Goal: Check status: Check status

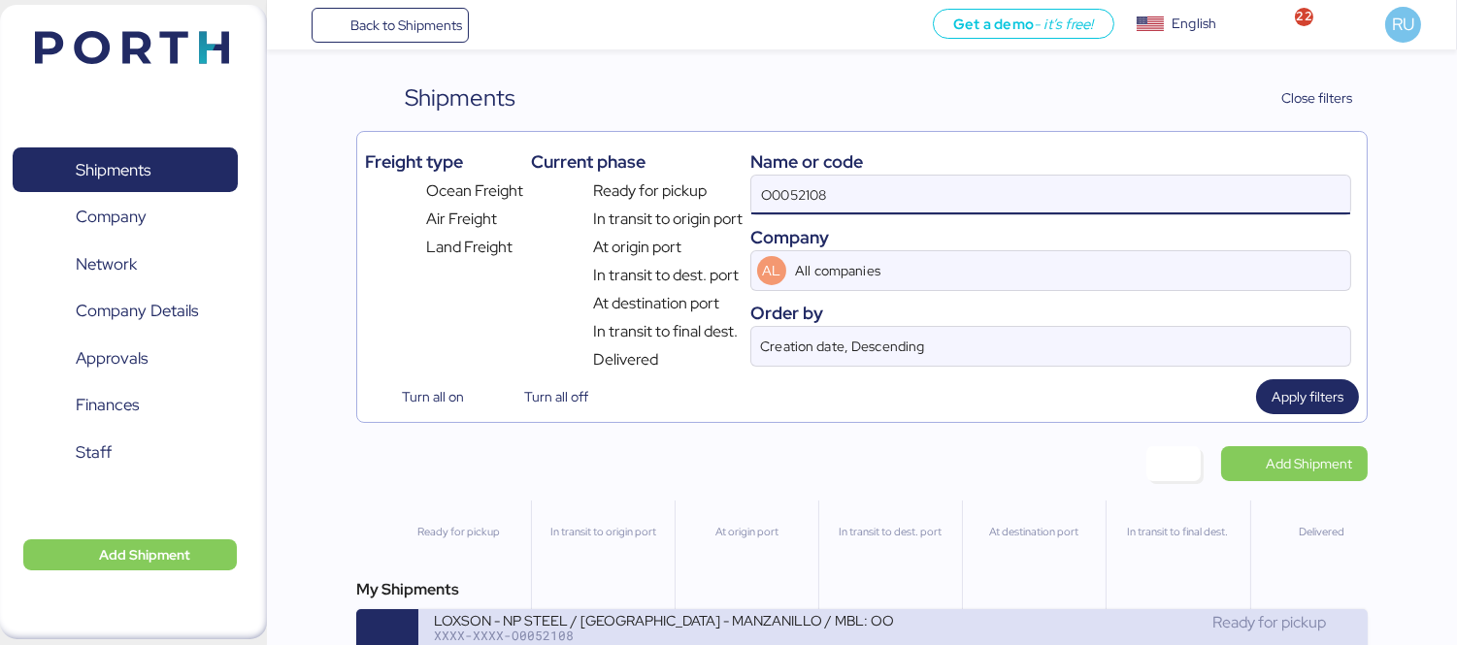
click at [813, 628] on div "LOXSON - NP STEEL / [GEOGRAPHIC_DATA] - MANZANILLO / MBL: OOLU8899530720 - HBL:…" at bounding box center [663, 619] width 459 height 16
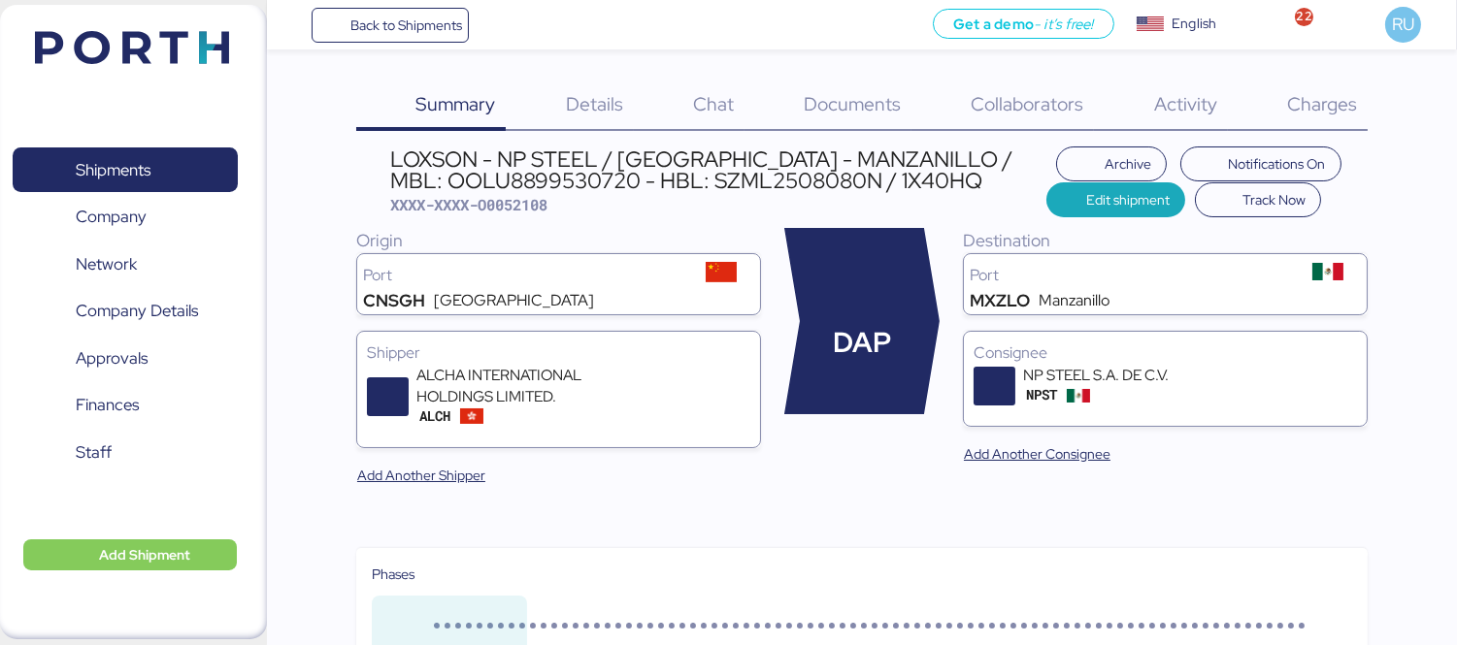
click at [807, 110] on span "Documents" at bounding box center [852, 103] width 97 height 25
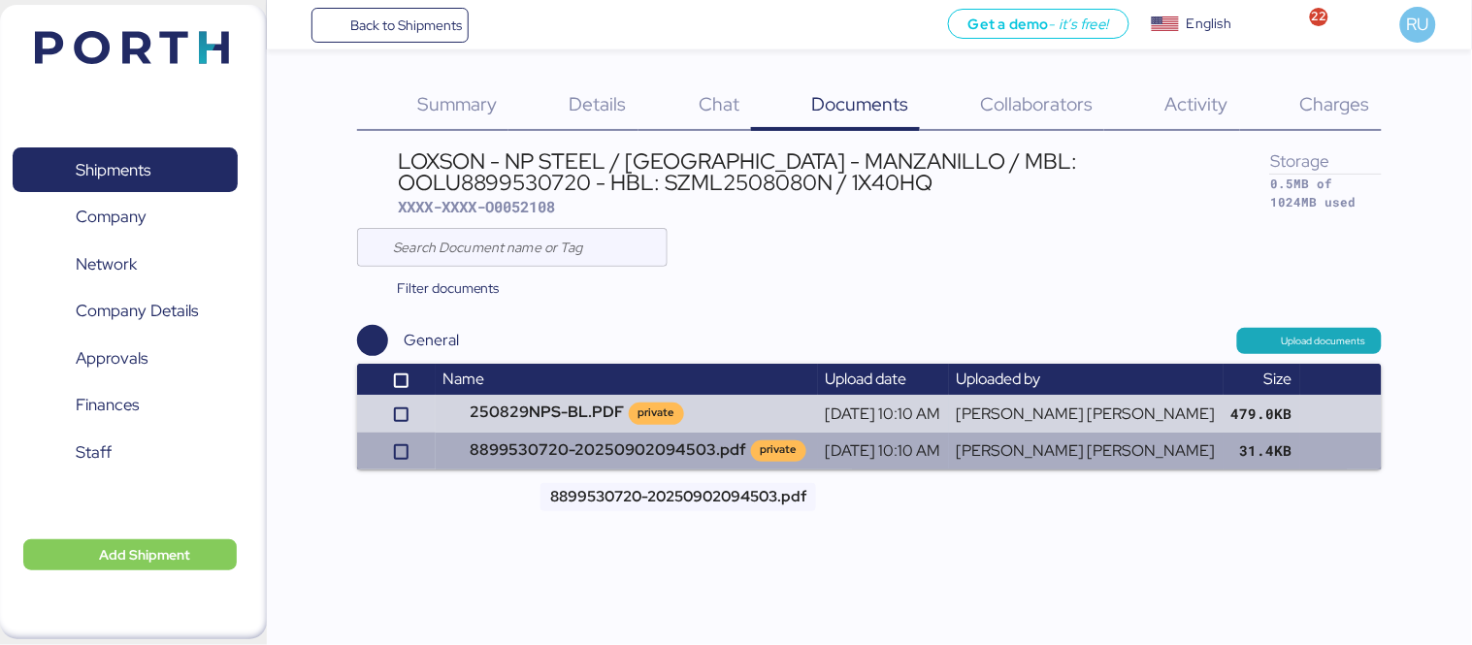
click at [596, 446] on td "8899530720-20250902094503.pdf private" at bounding box center [627, 451] width 382 height 37
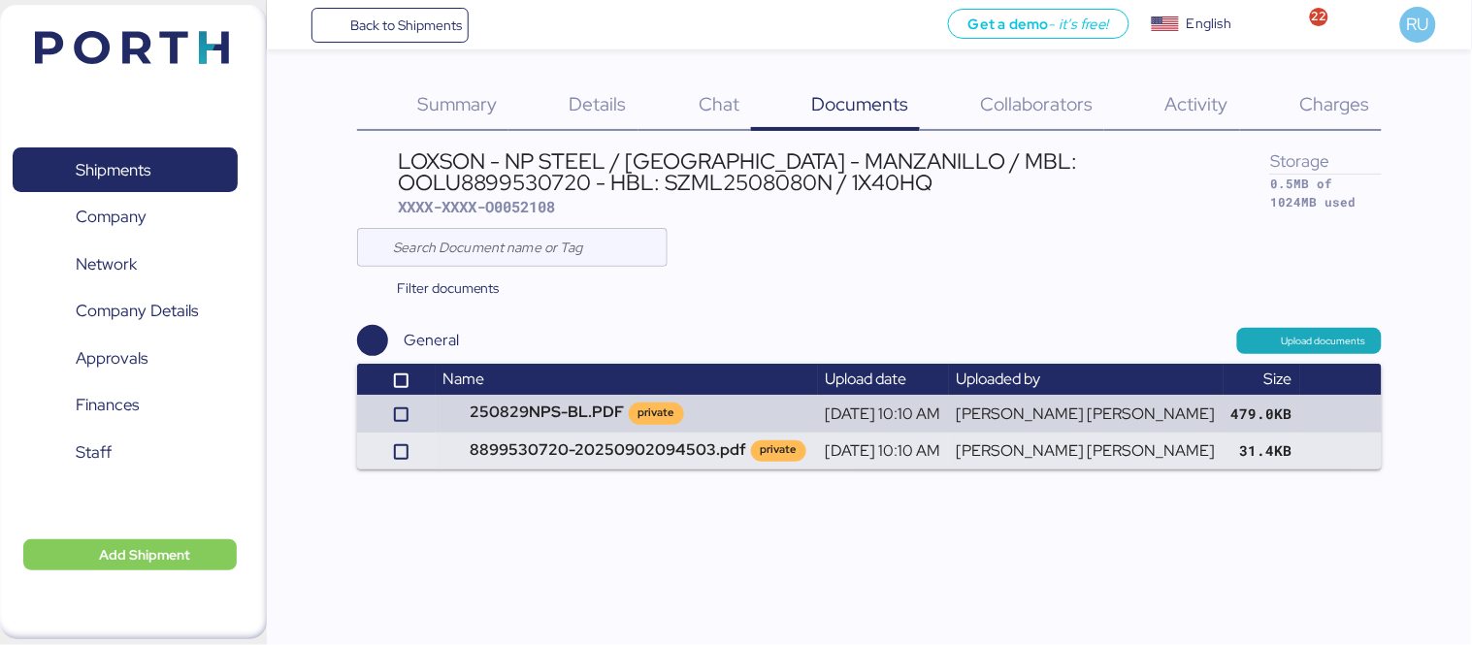
click at [176, 49] on img at bounding box center [132, 47] width 194 height 33
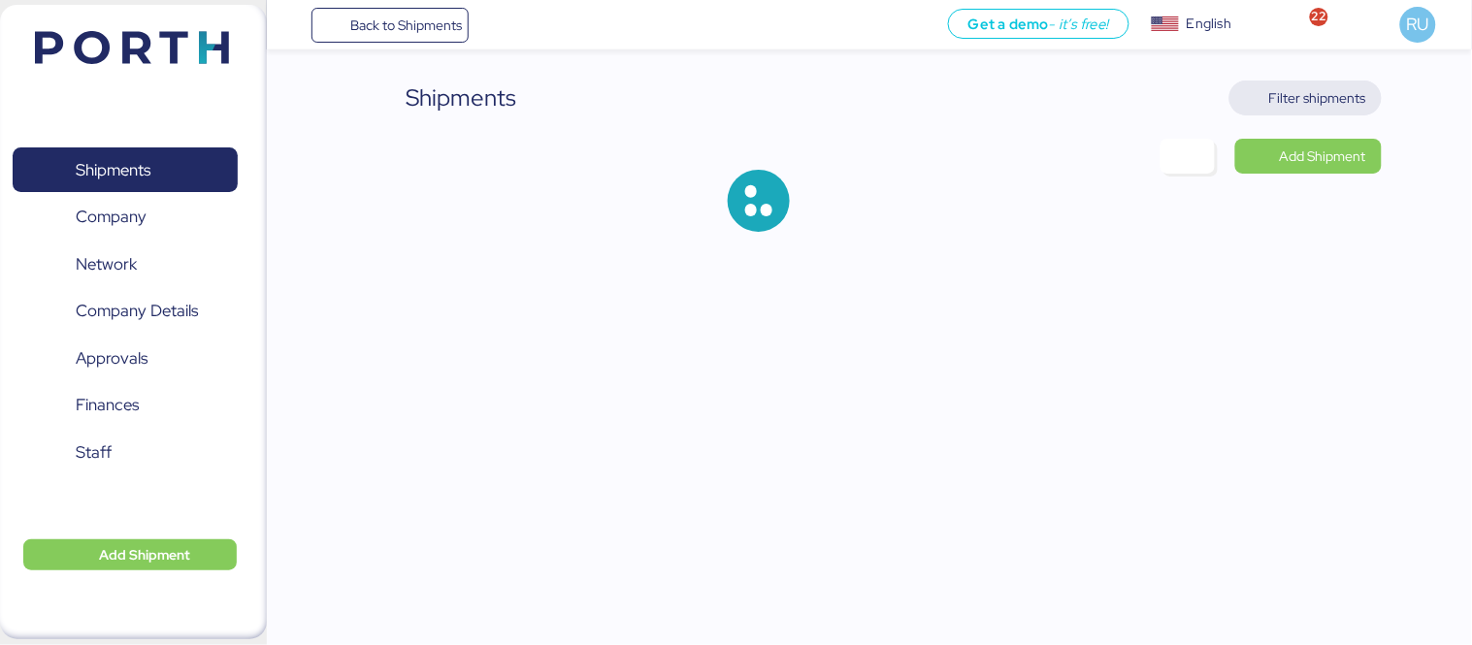
click at [1295, 100] on span "Filter shipments" at bounding box center [1317, 97] width 97 height 23
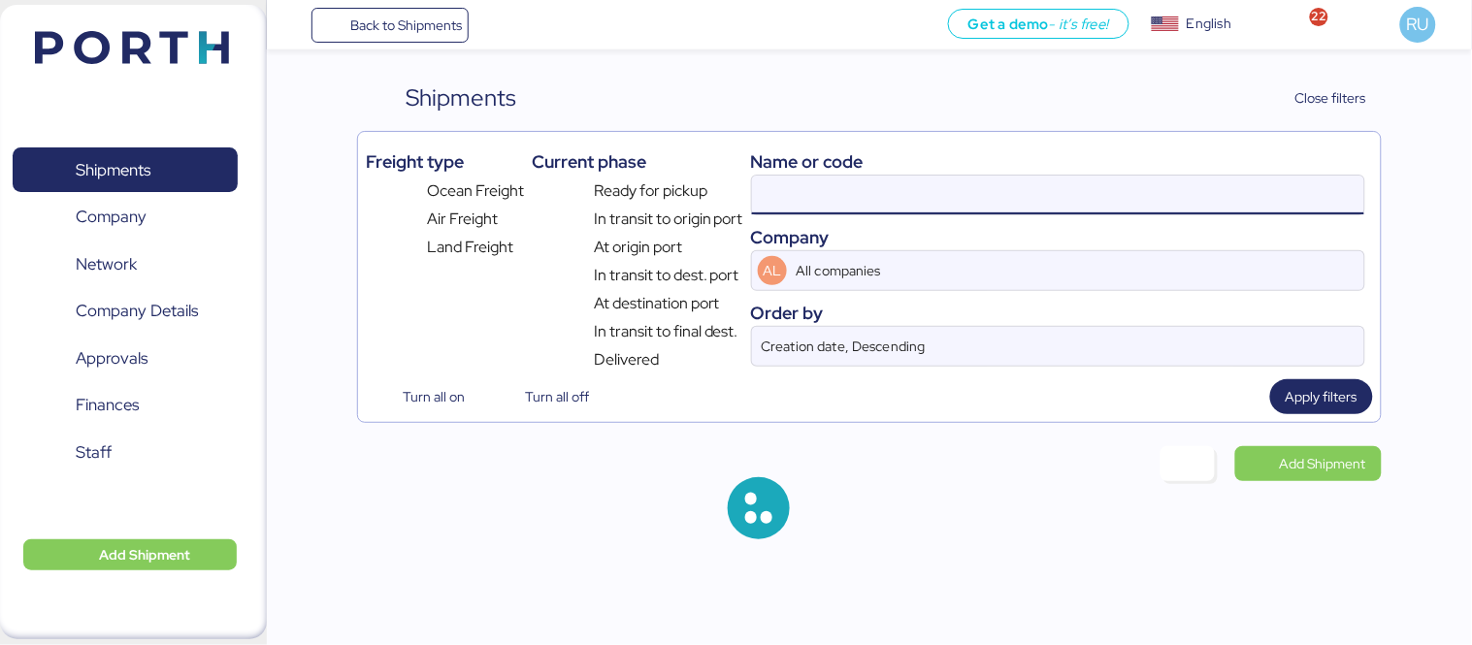
click at [1097, 180] on input at bounding box center [1058, 195] width 612 height 39
paste input "OOLU8899504610"
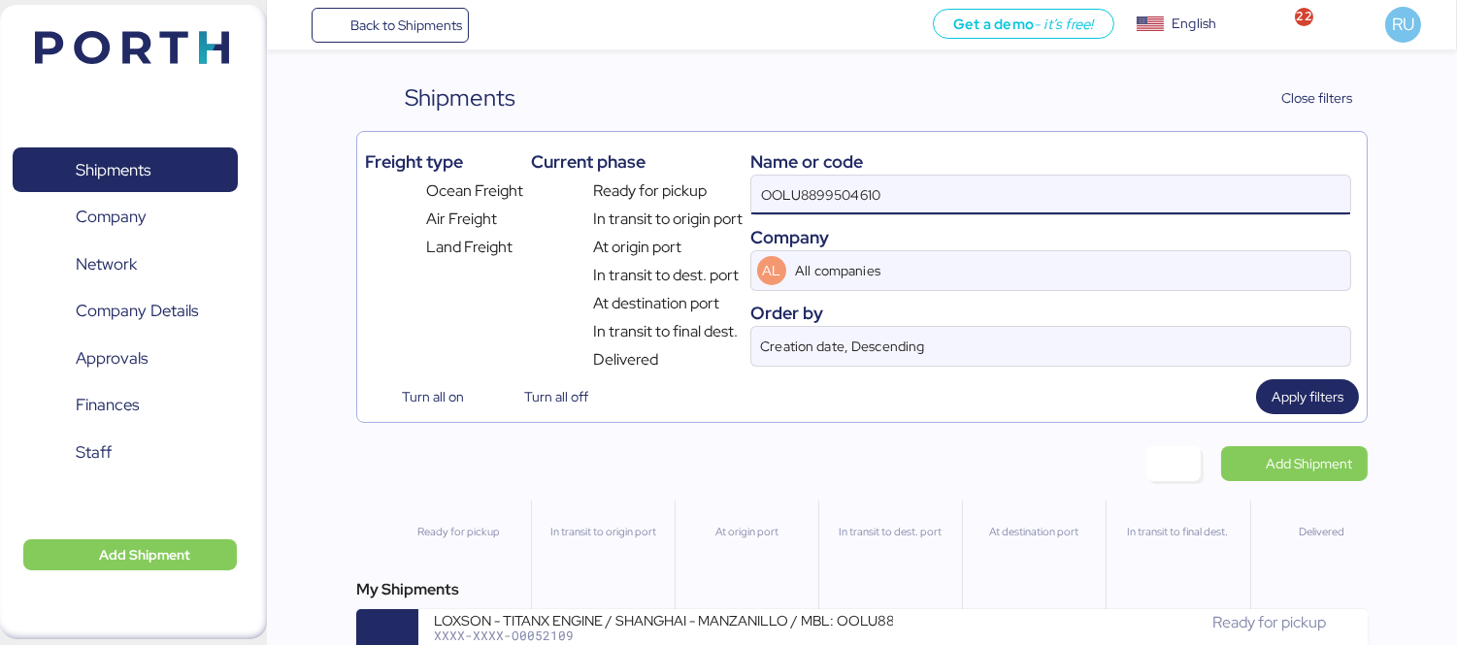
type input "OOLU8899504610"
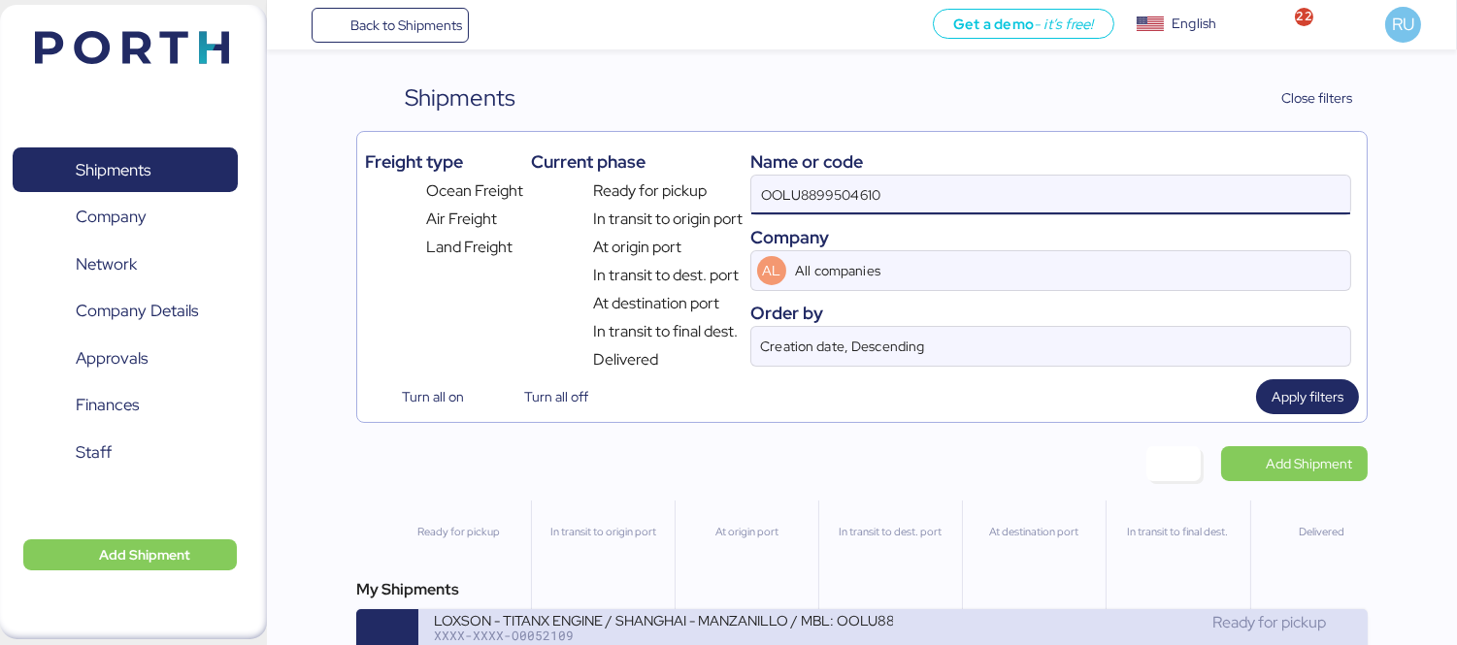
click at [817, 615] on div "LOXSON - TITANX ENGINE / SHANGHAI - MANZANILLO / MBL: OOLU8899504610 - HBL: SZM…" at bounding box center [892, 640] width 949 height 62
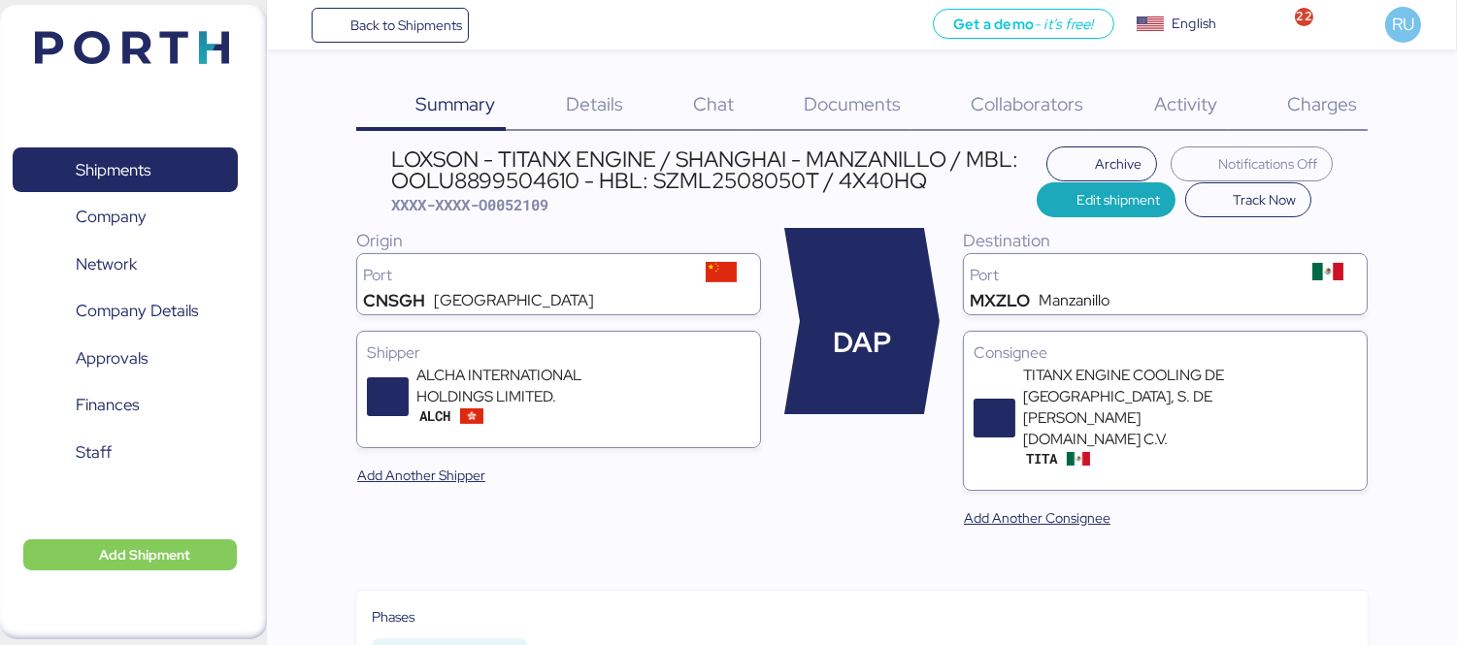
click at [870, 110] on span "Documents" at bounding box center [852, 103] width 97 height 25
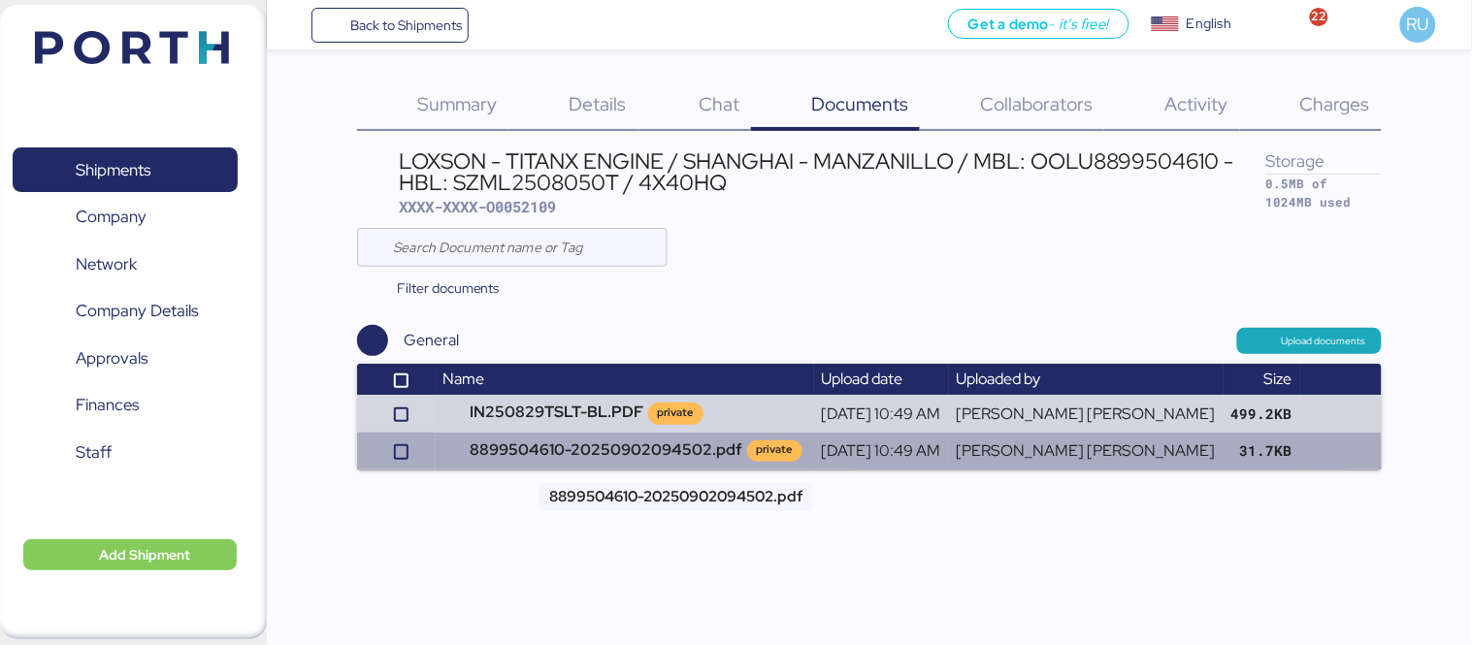
click at [608, 442] on td "8899504610-20250902094502.pdf private" at bounding box center [625, 451] width 378 height 37
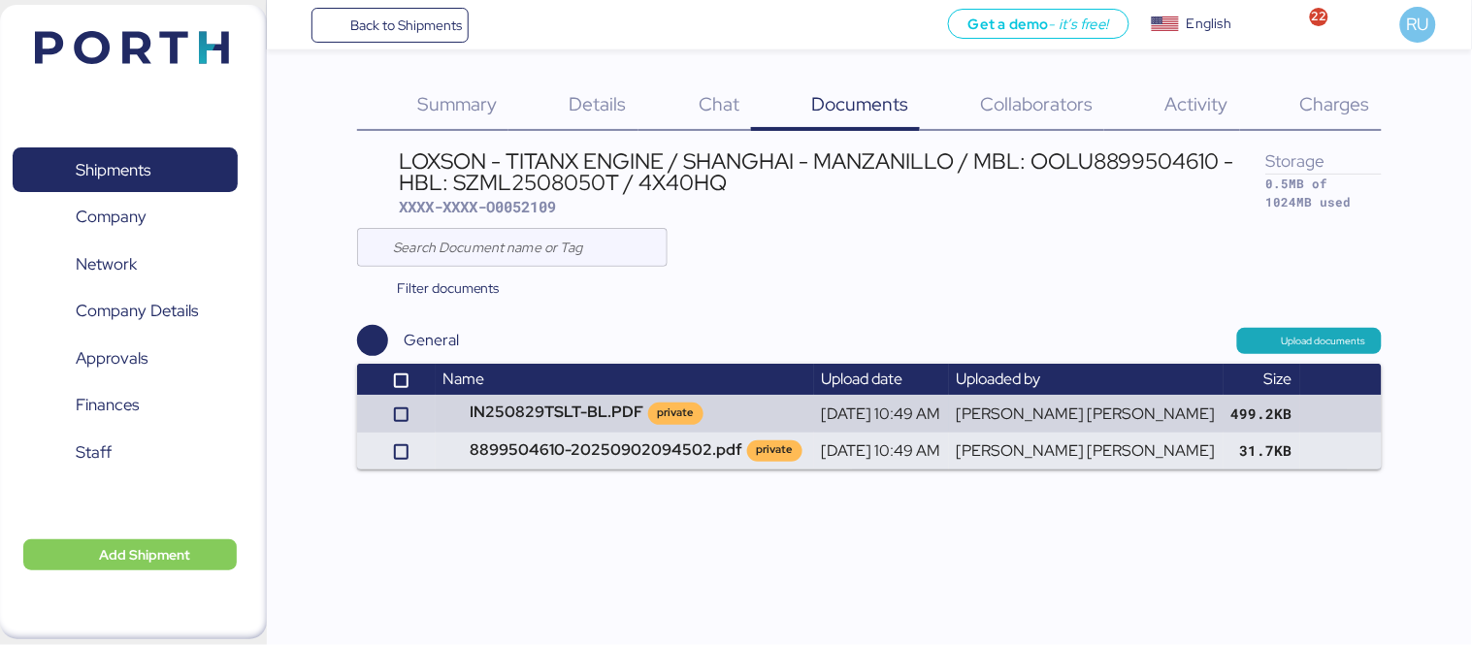
click at [133, 70] on header at bounding box center [103, 45] width 187 height 60
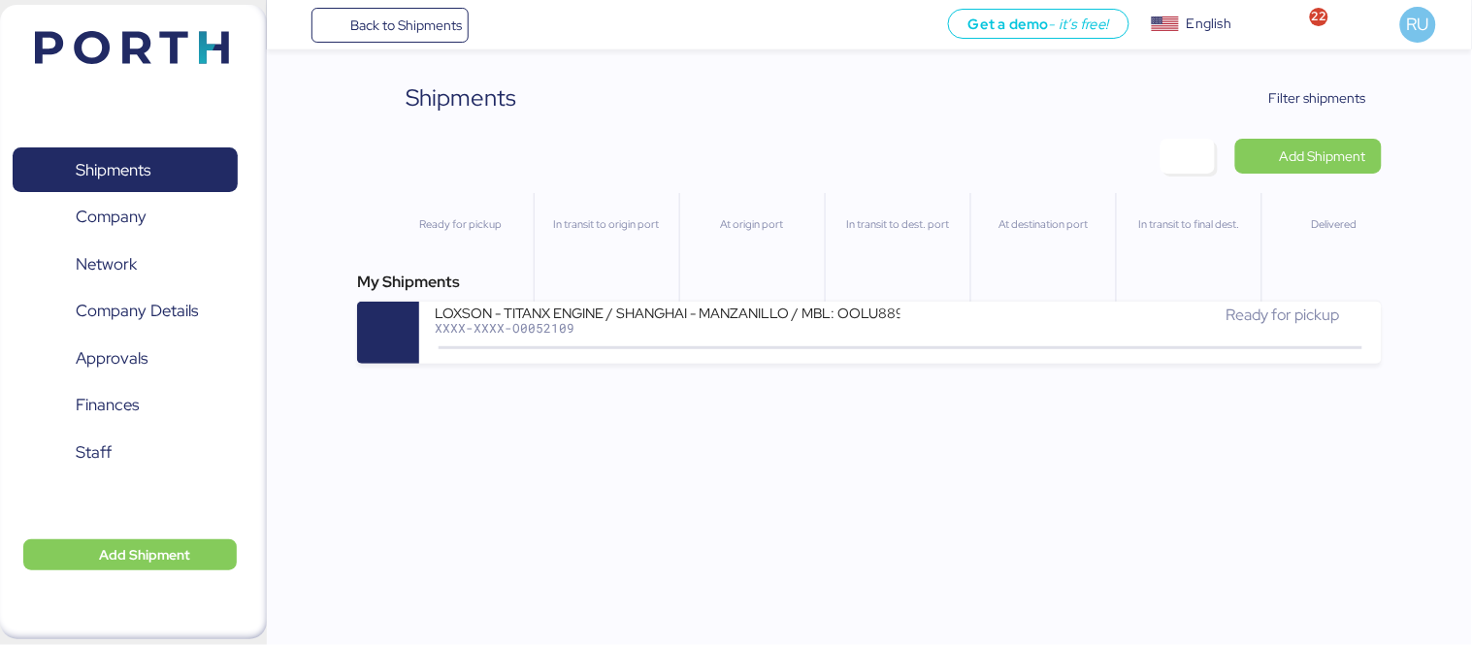
click at [1300, 73] on div "Shipments Clear Filters Filter shipments Add Shipment Ready for pickup In trans…" at bounding box center [736, 182] width 1472 height 364
click at [1320, 126] on div "Shipments Clear Filters Filter shipments Add Shipment Ready for pickup In trans…" at bounding box center [869, 222] width 1025 height 283
click at [1308, 86] on span "Filter shipments" at bounding box center [1317, 97] width 97 height 23
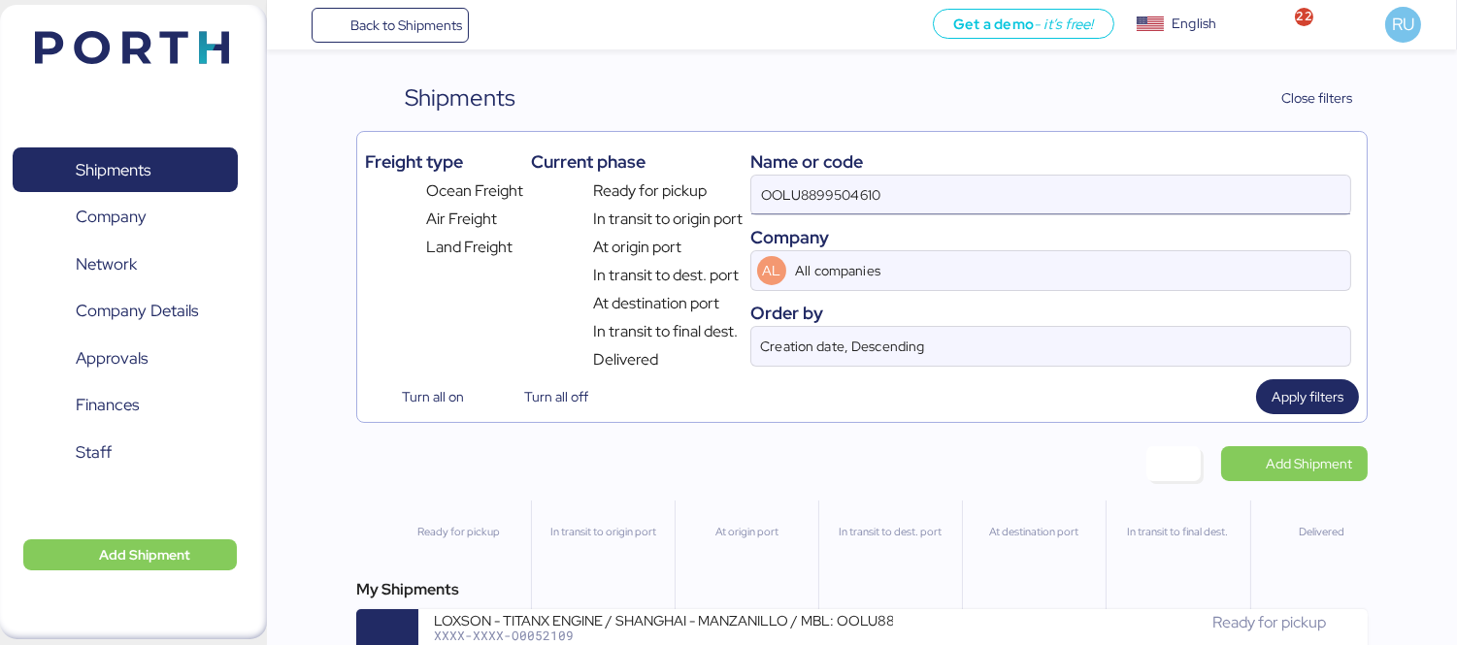
click at [917, 181] on input "OOLU8899504610" at bounding box center [1050, 195] width 599 height 39
paste input "OOLU8899514780"
type input "OOLU8899514780"
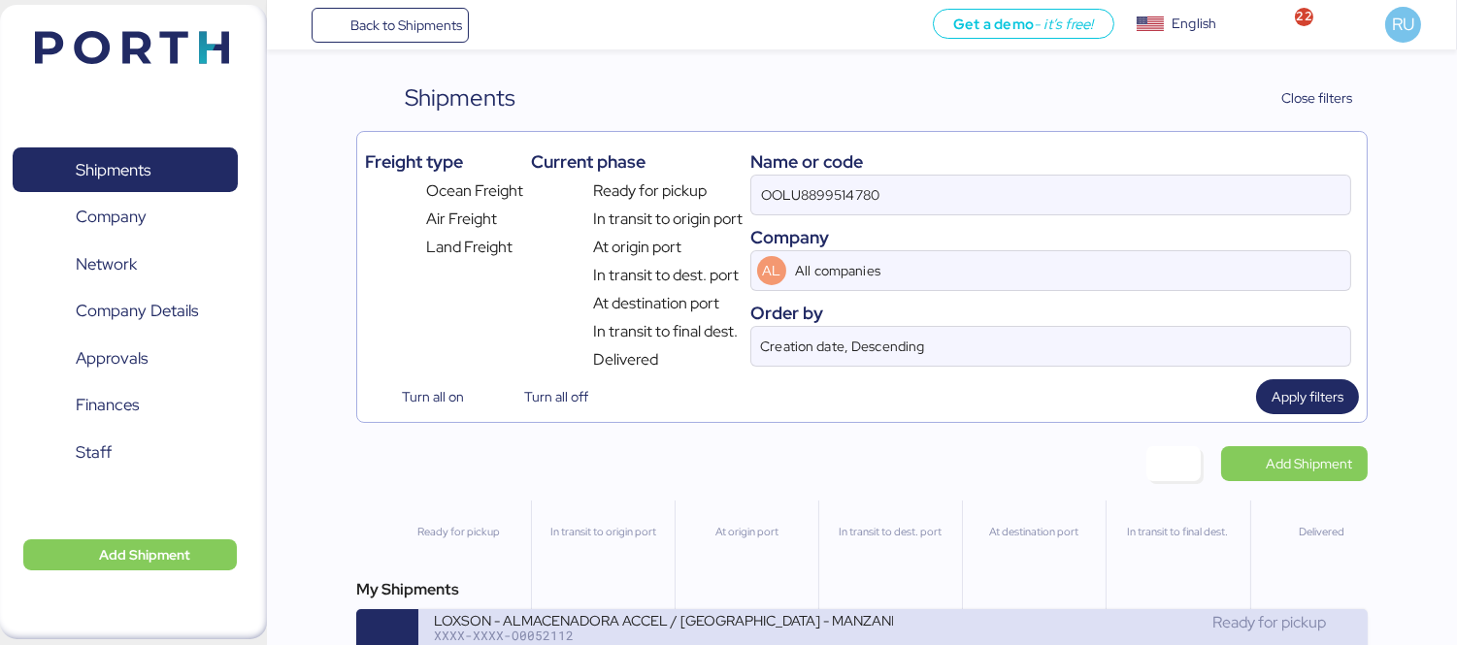
click at [715, 615] on div "LOXSON - ALMACENADORA ACCEL / [GEOGRAPHIC_DATA] - MANZANILLO / MBL: OOLU8899514…" at bounding box center [892, 640] width 949 height 62
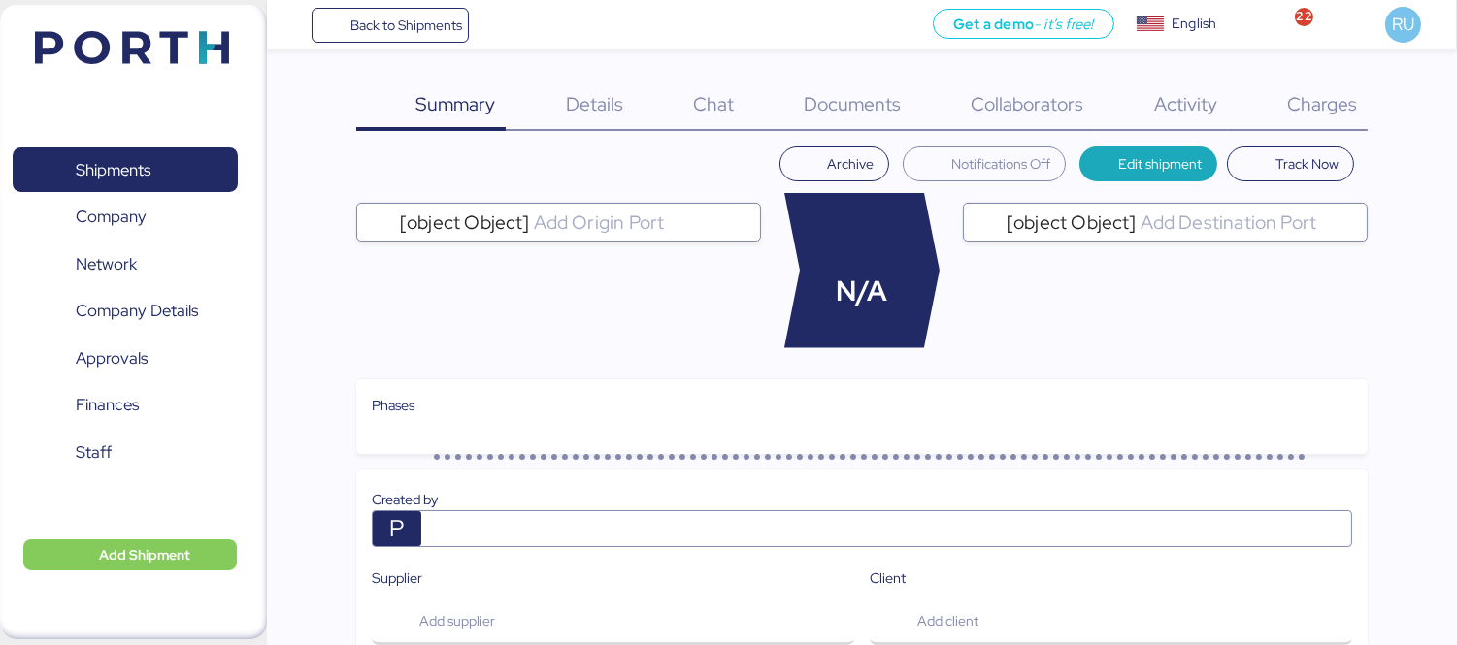
click at [883, 102] on span "Documents" at bounding box center [852, 103] width 97 height 25
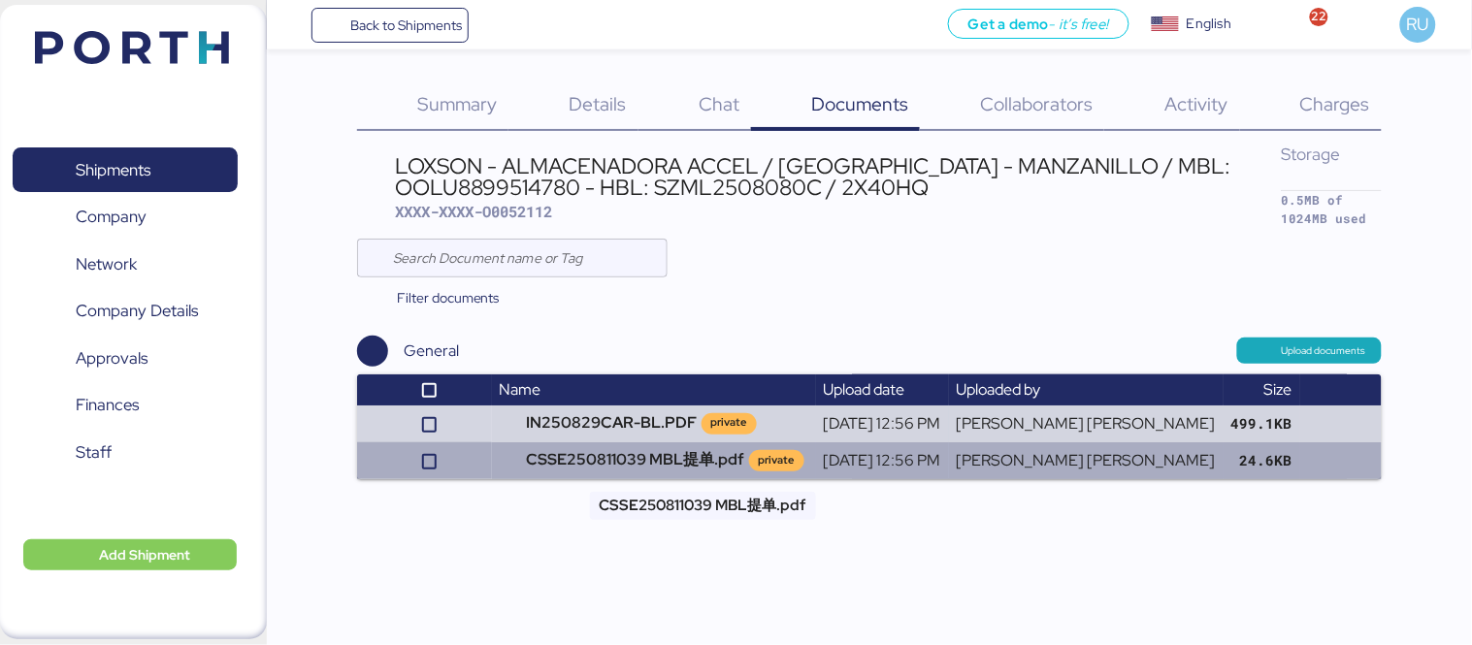
click at [657, 459] on td "CSSE250811039 MBL提单.pdf private" at bounding box center [654, 461] width 324 height 37
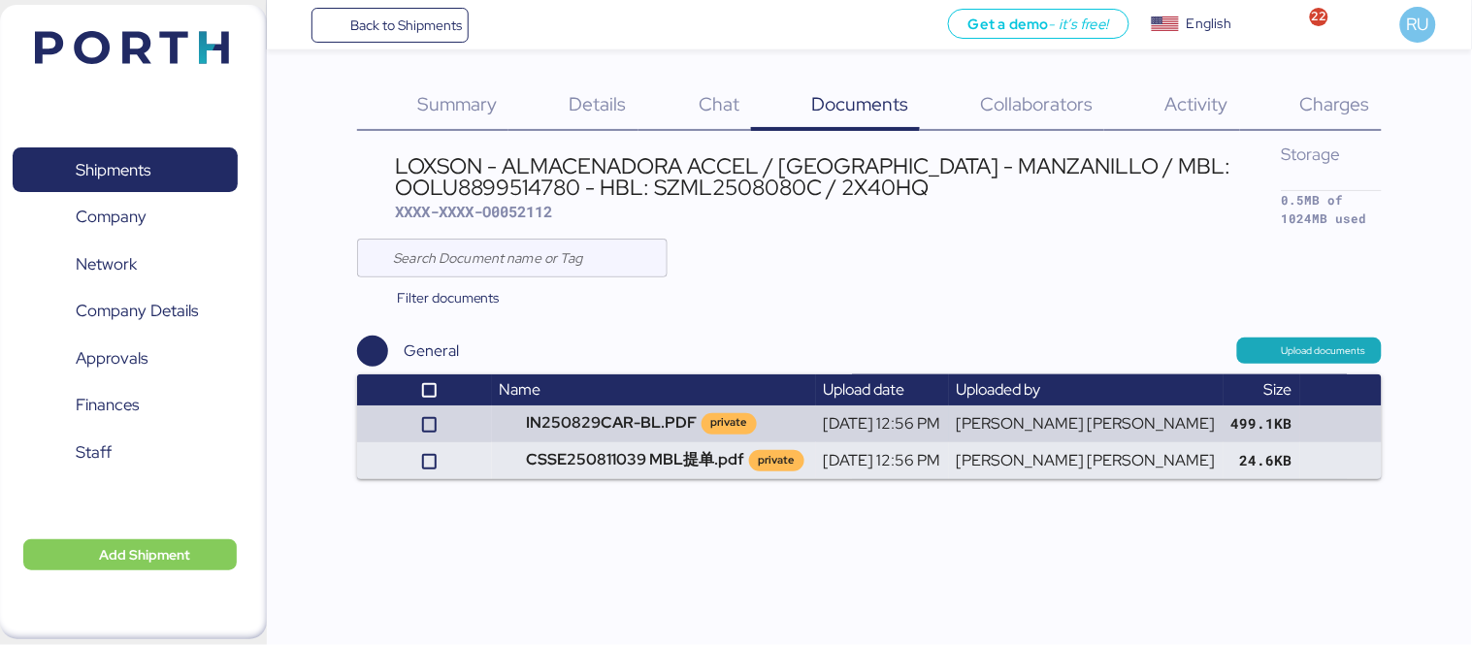
click at [149, 36] on img at bounding box center [132, 47] width 194 height 33
